Goal: Find specific page/section: Find specific page/section

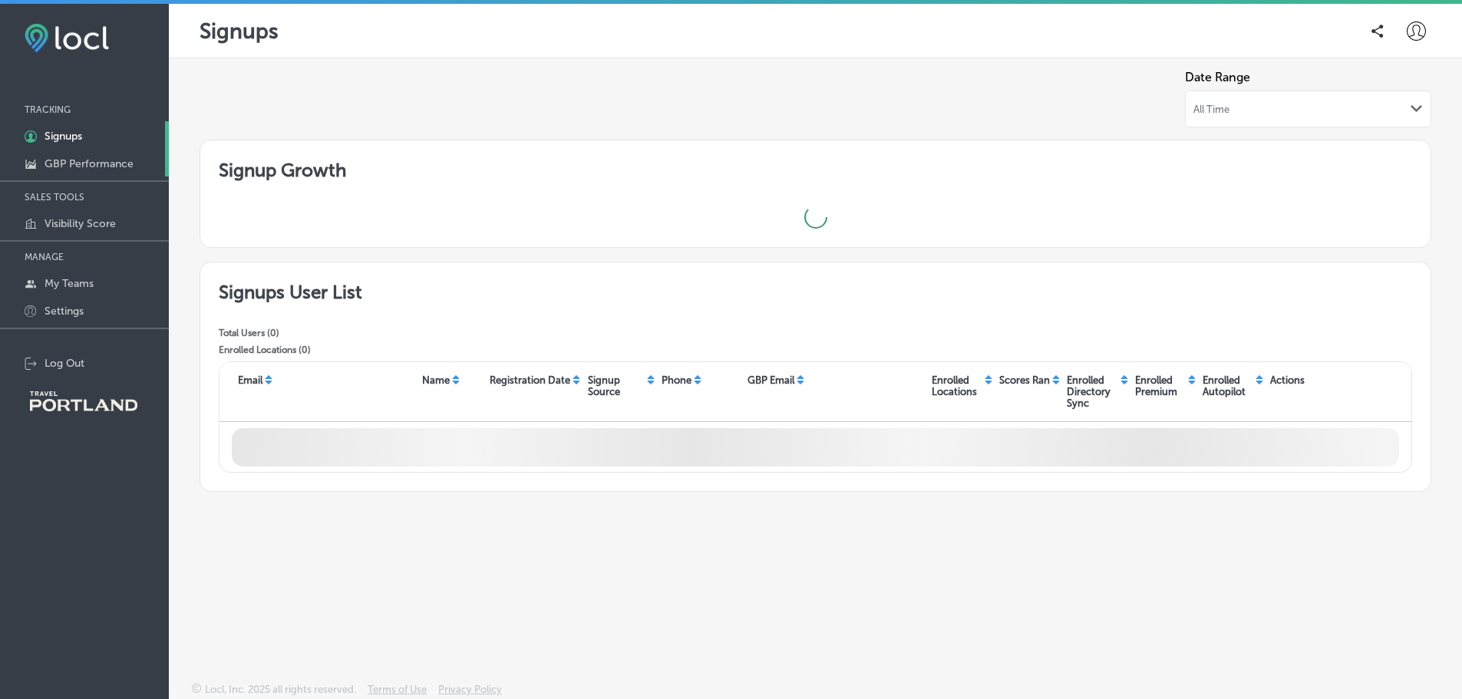
click at [90, 167] on p "GBP Performance" at bounding box center [89, 163] width 89 height 13
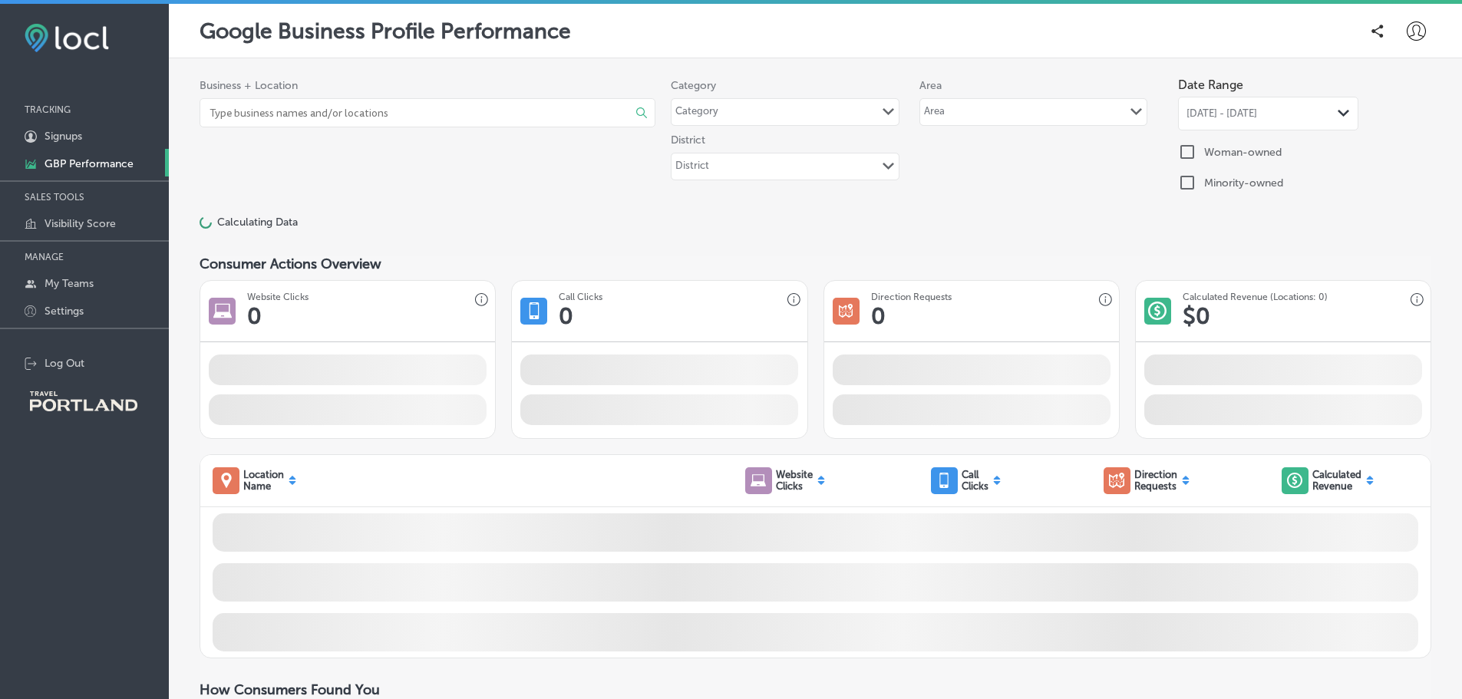
click at [321, 111] on input at bounding box center [405, 113] width 395 height 28
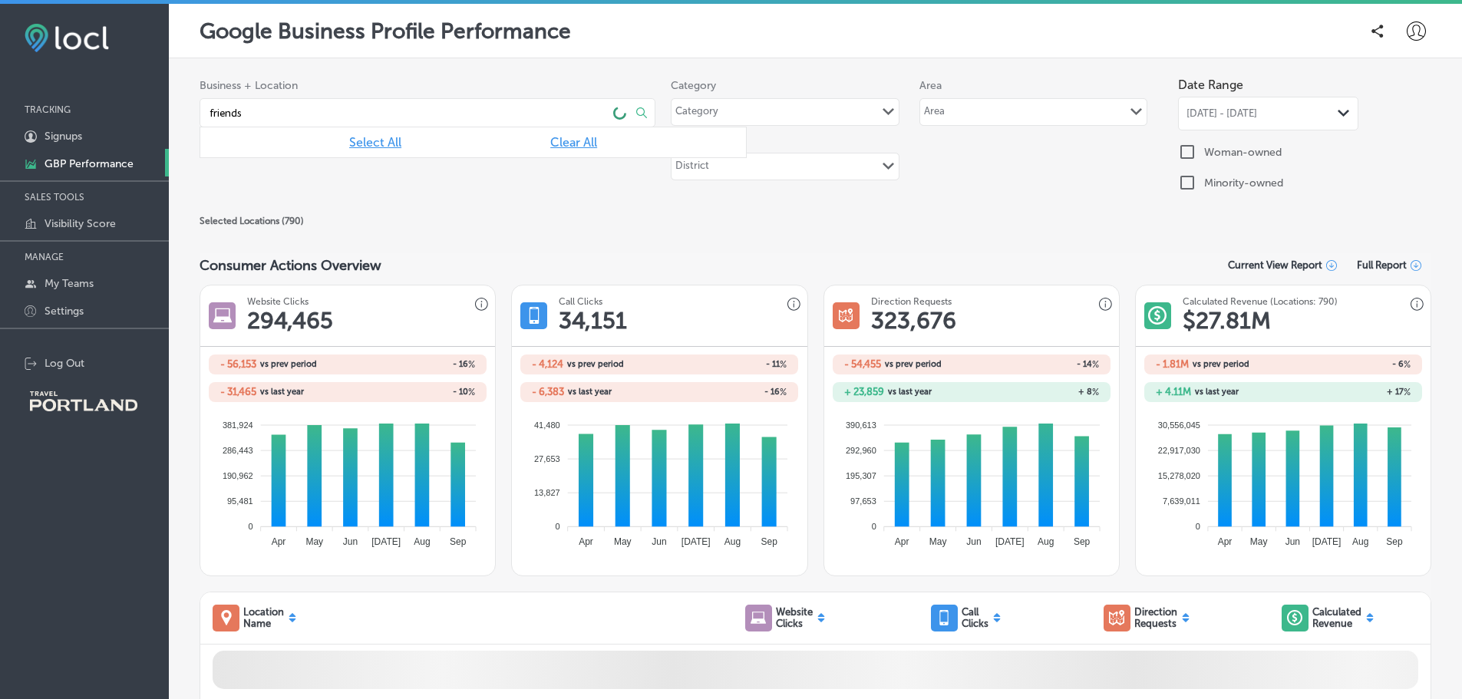
type input "friends"
